Goal: Find specific page/section: Find specific page/section

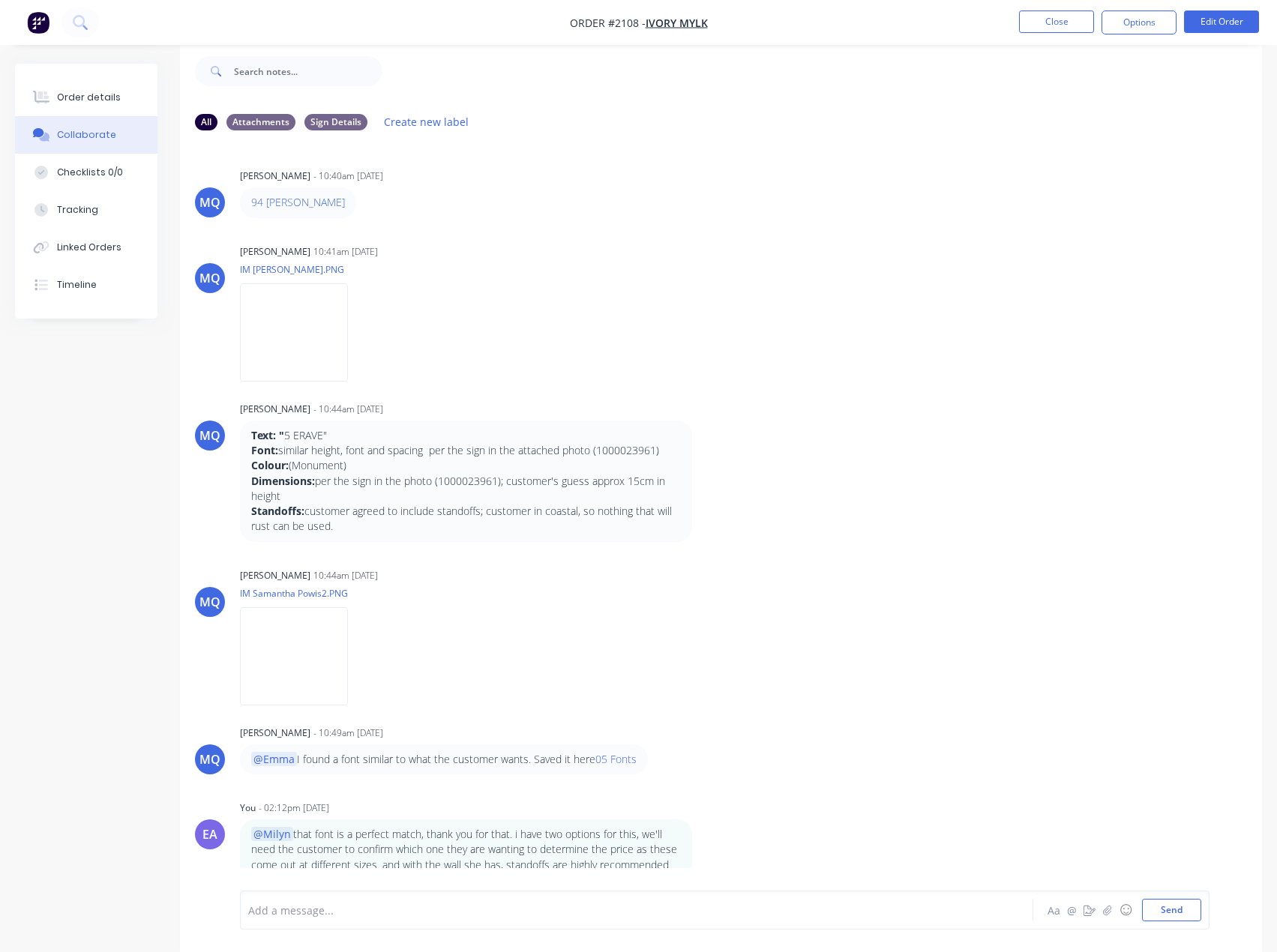
scroll to position [425, 0]
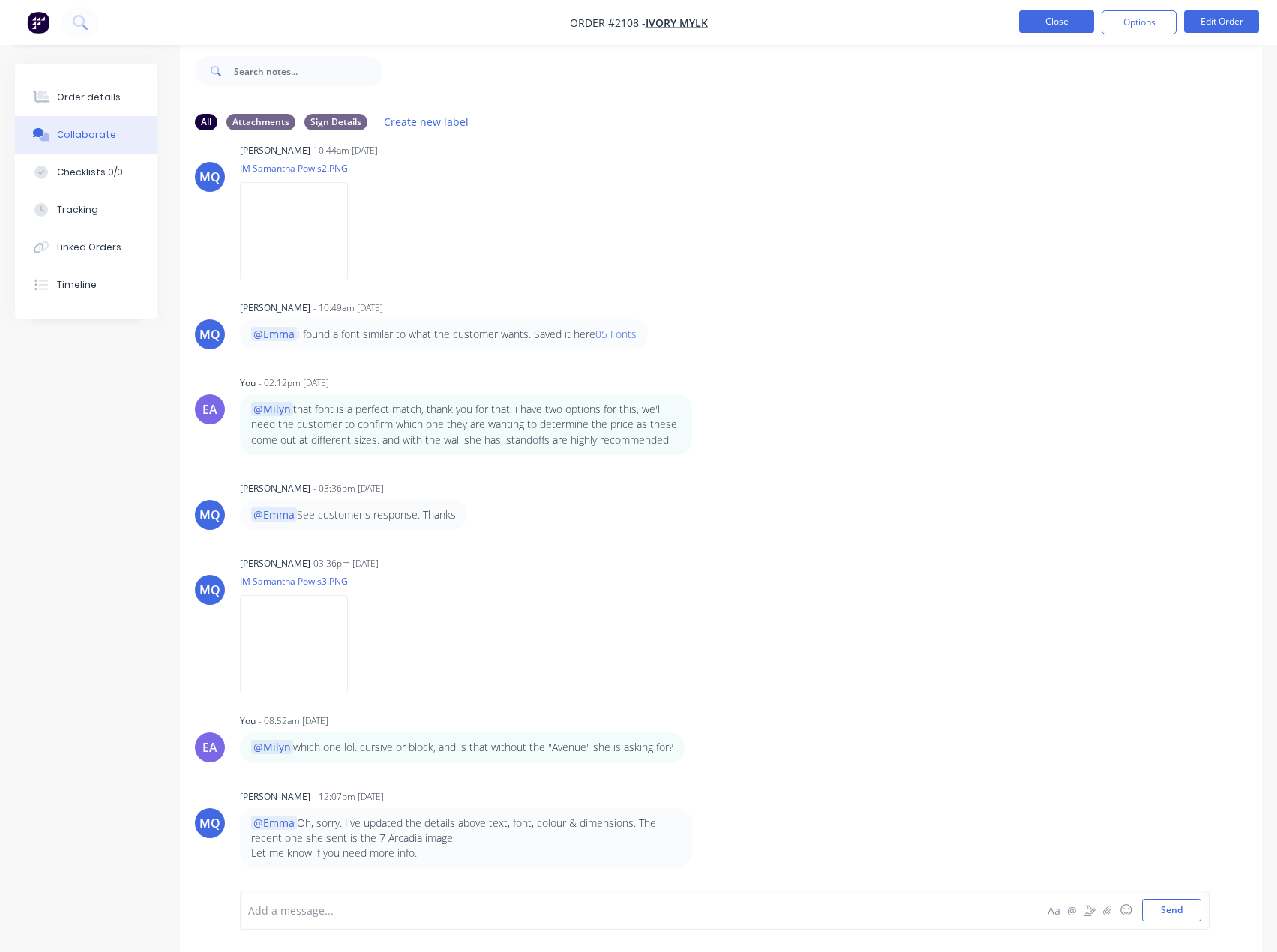
click at [1060, 28] on button "Close" at bounding box center [1057, 22] width 75 height 23
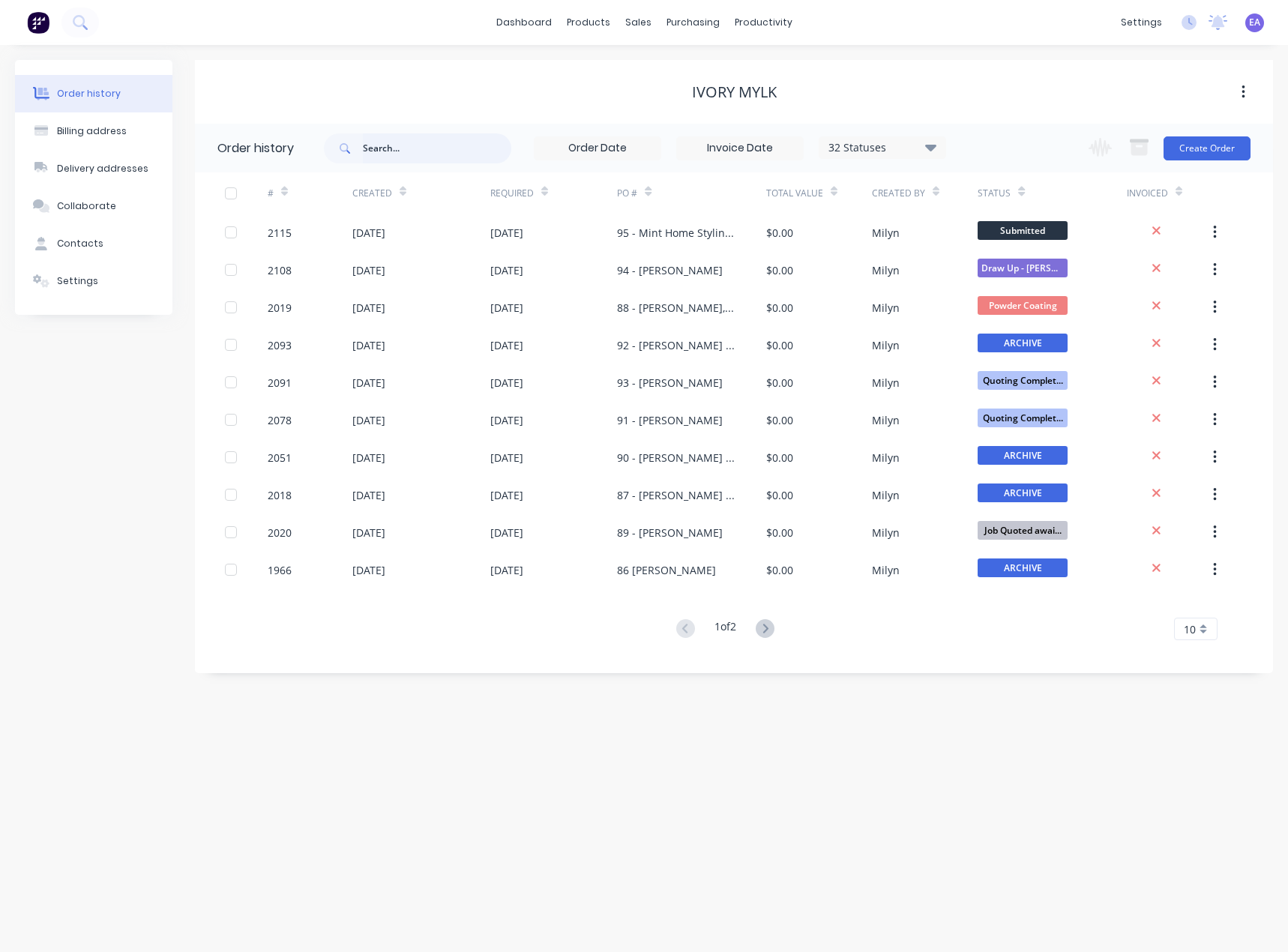
click at [385, 152] on input "text" at bounding box center [437, 148] width 148 height 30
type input "[PERSON_NAME]"
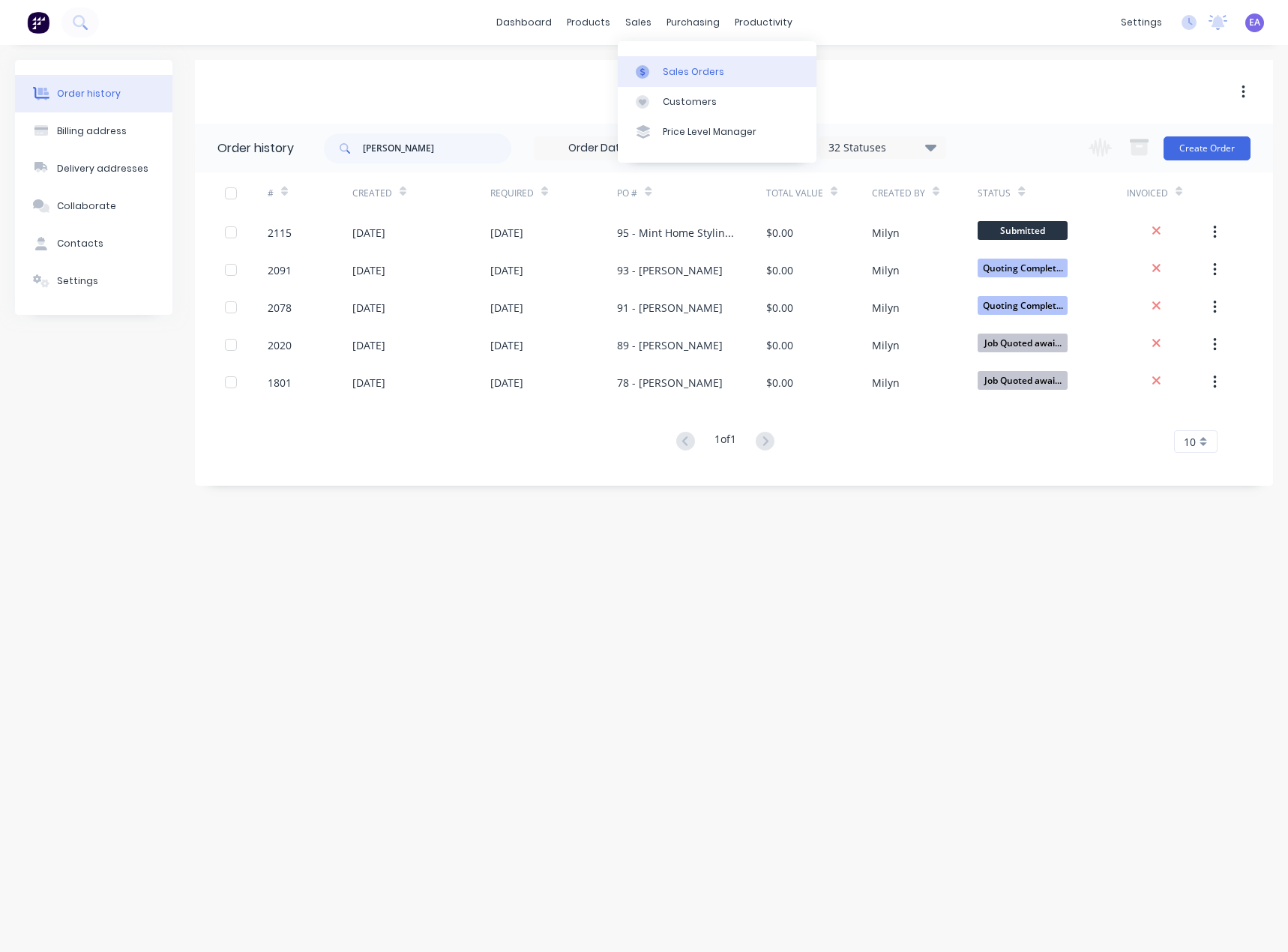
click at [659, 74] on link "Sales Orders" at bounding box center [717, 70] width 198 height 30
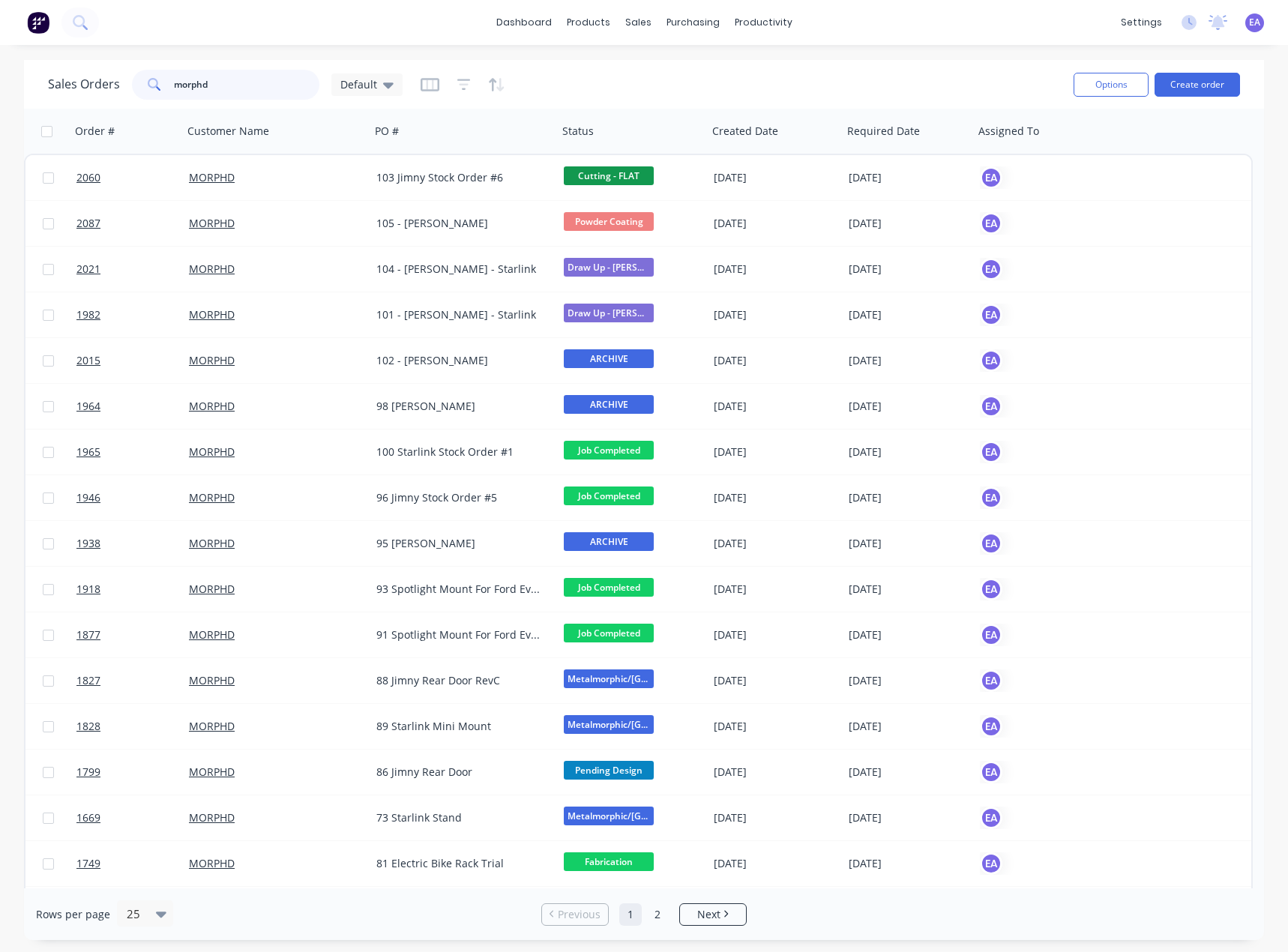
drag, startPoint x: 210, startPoint y: 81, endPoint x: 166, endPoint y: 83, distance: 44.0
click at [166, 83] on div "morphd" at bounding box center [225, 84] width 187 height 30
type input "[PERSON_NAME]"
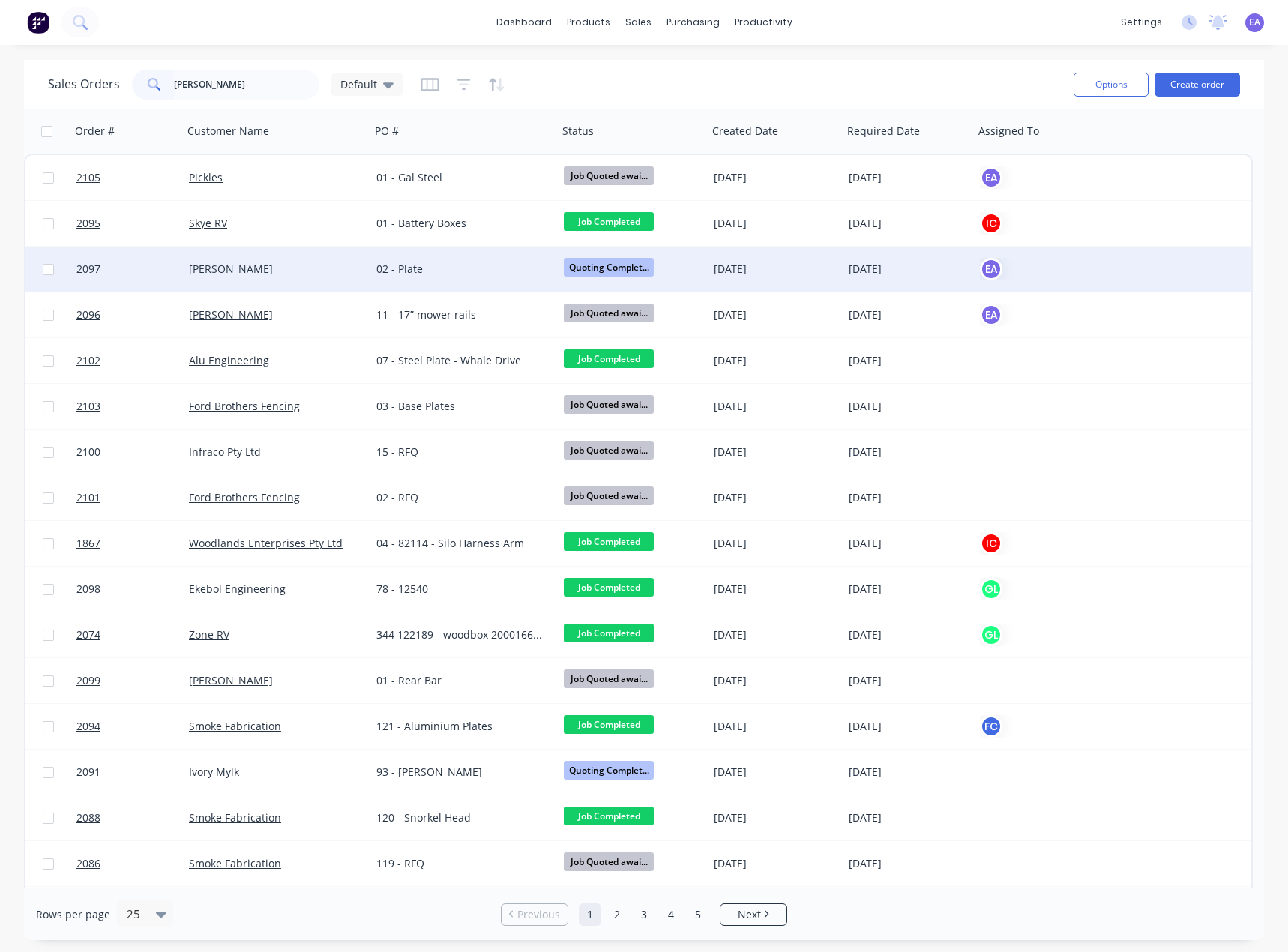
click at [408, 263] on div "02 - Plate" at bounding box center [459, 269] width 166 height 15
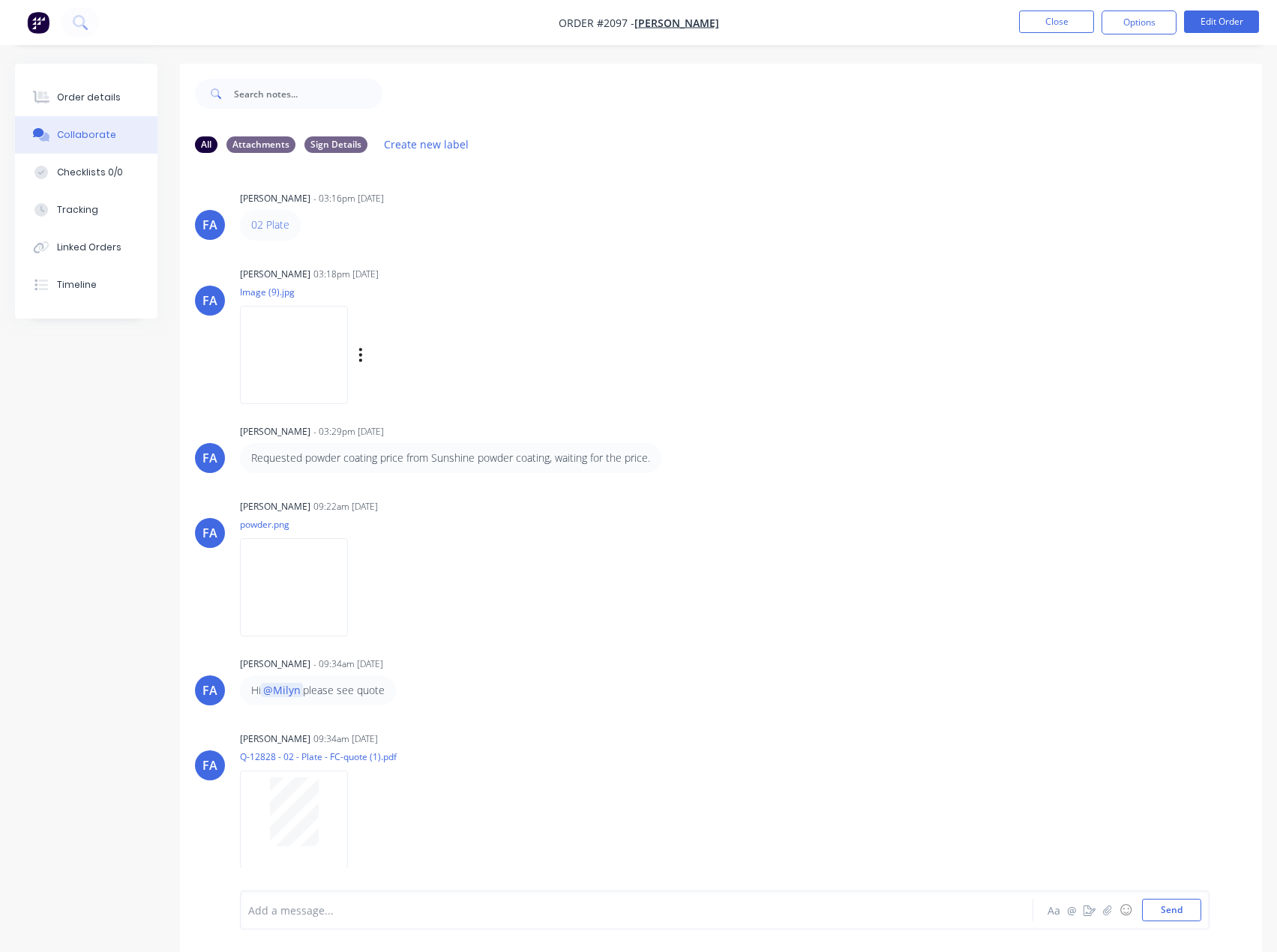
click at [287, 361] on img at bounding box center [293, 355] width 108 height 98
click at [1052, 24] on button "Close" at bounding box center [1057, 22] width 75 height 23
